Goal: Task Accomplishment & Management: Use online tool/utility

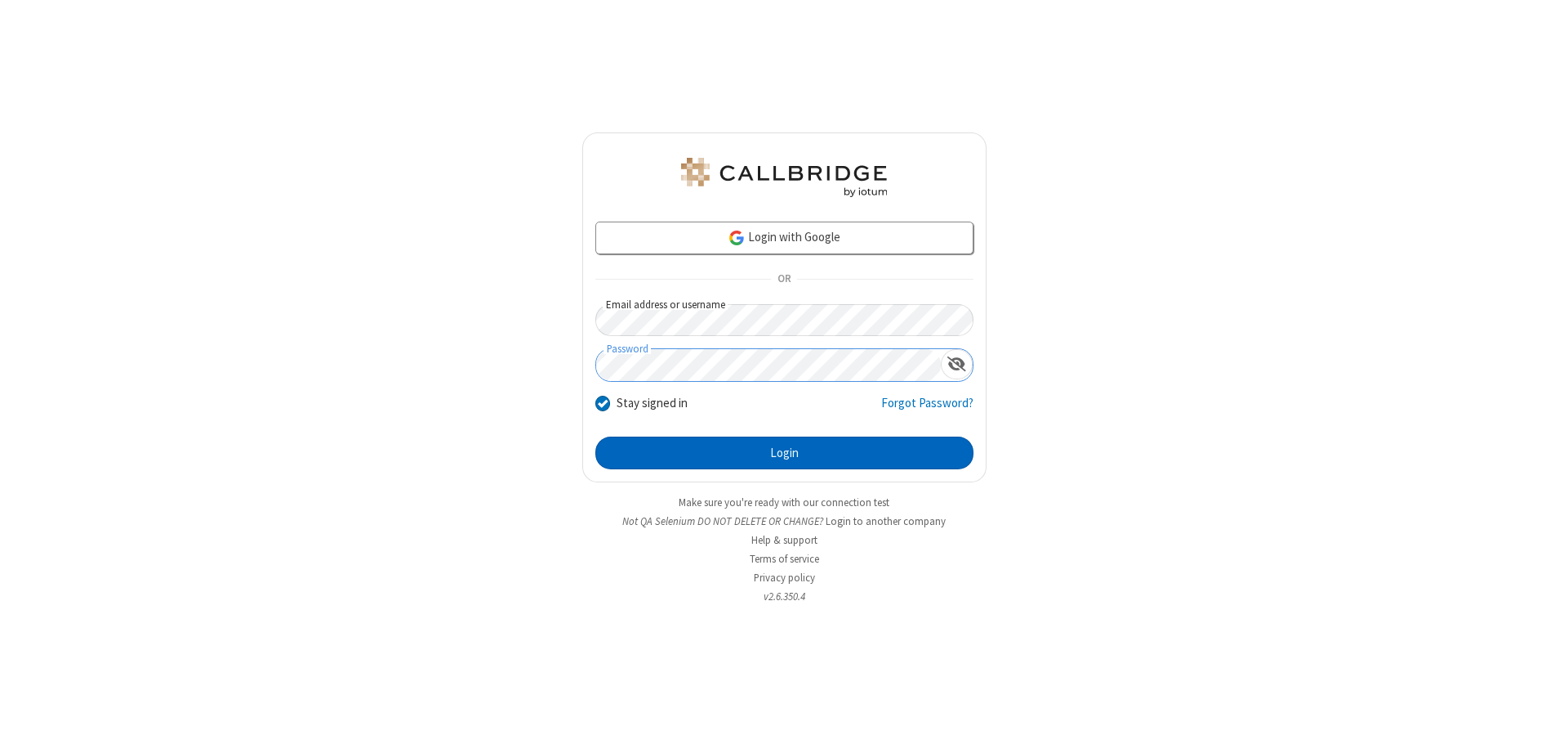
click at [784, 453] on button "Login" at bounding box center [785, 453] width 378 height 33
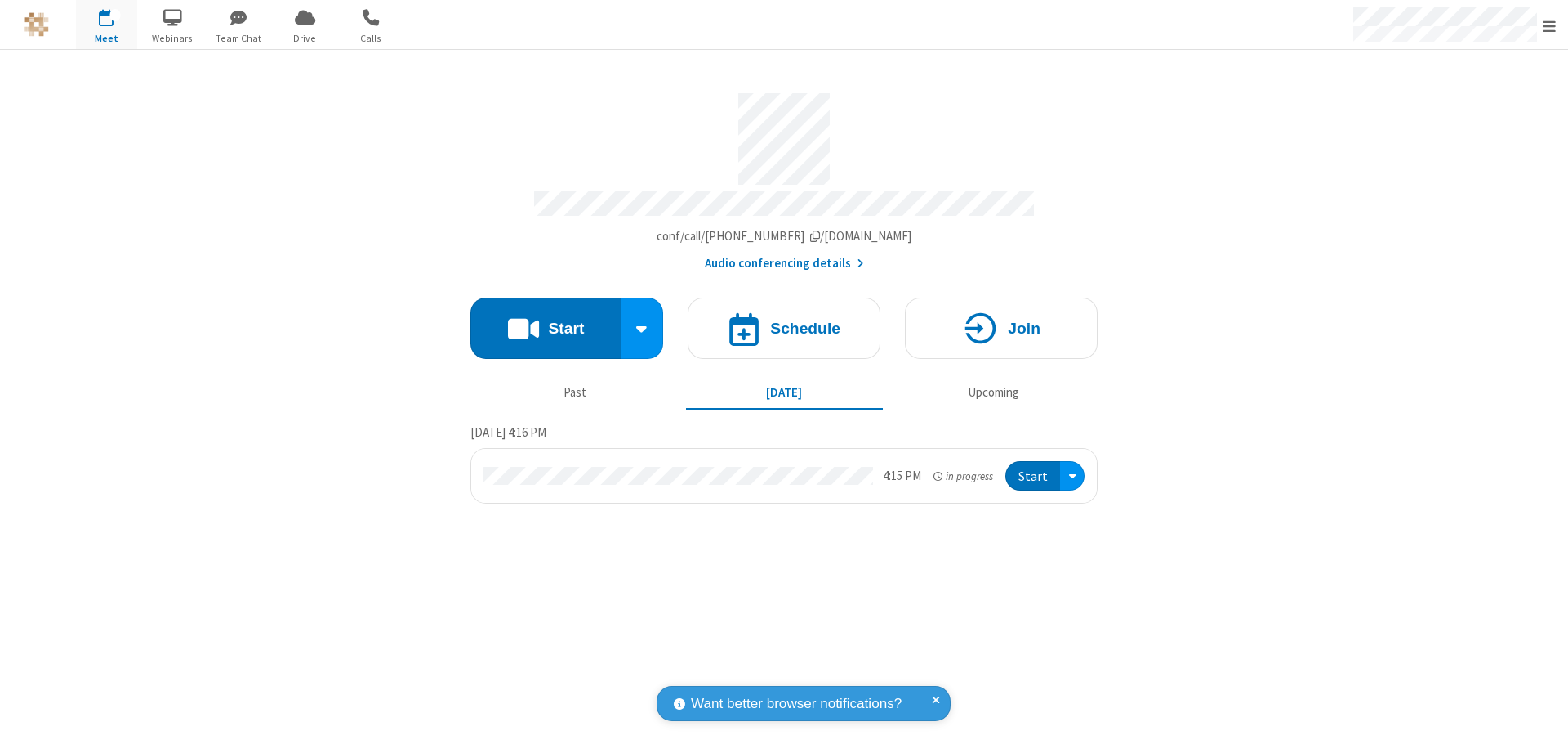
click at [546, 320] on button "Start" at bounding box center [546, 328] width 151 height 61
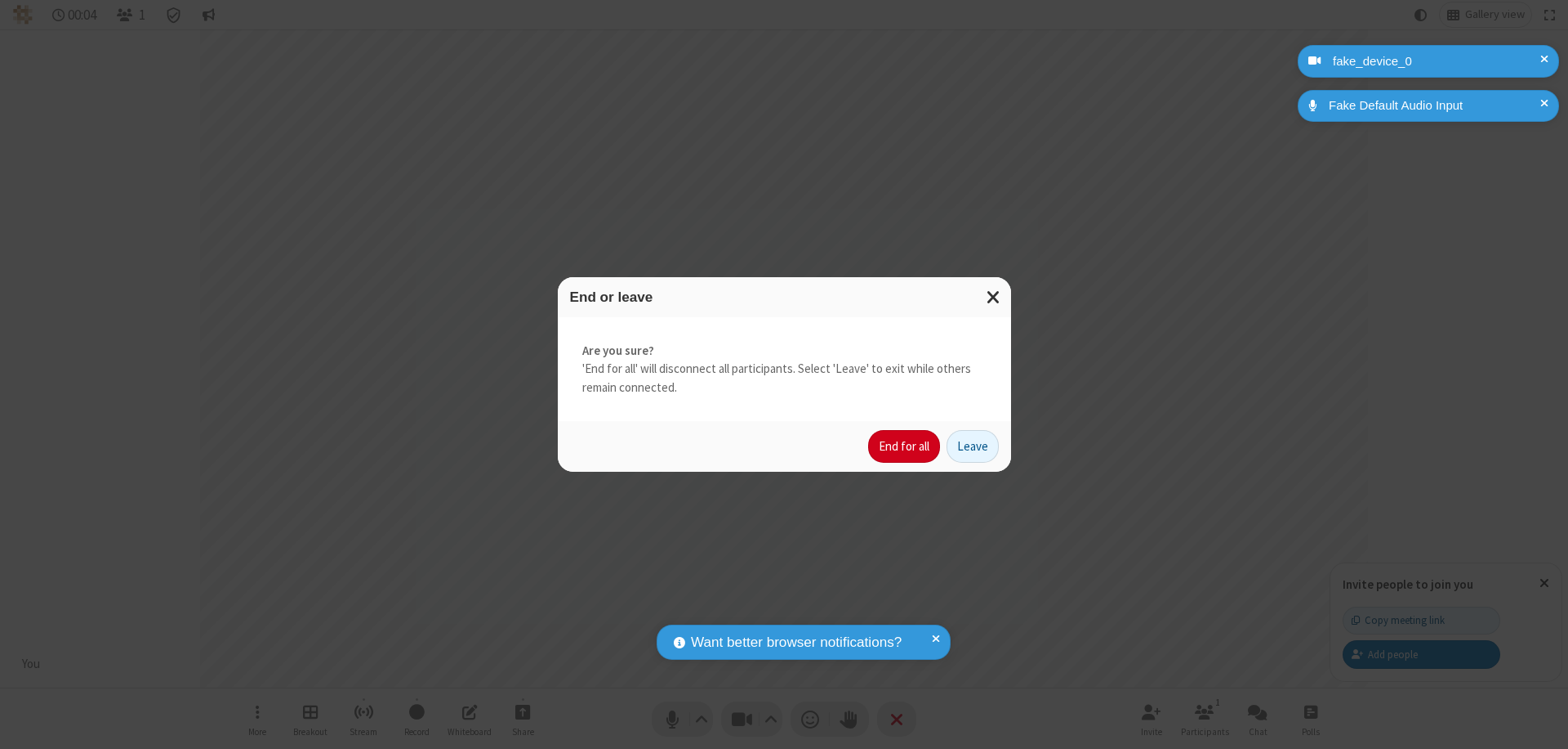
click at [905, 446] on button "End for all" at bounding box center [904, 446] width 72 height 33
